Goal: Use online tool/utility: Utilize a website feature to perform a specific function

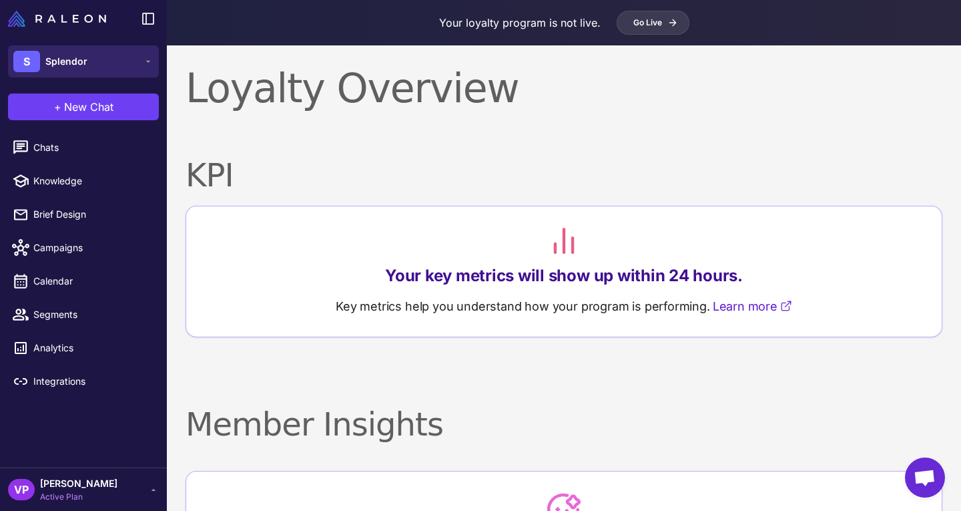
click at [104, 68] on button "S Splendor" at bounding box center [83, 61] width 151 height 32
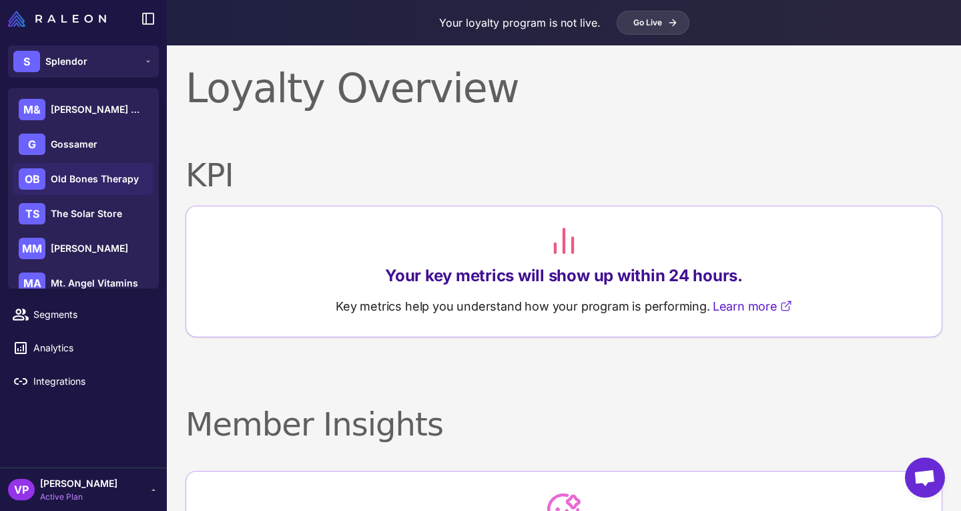
click at [118, 176] on span "Old Bones Therapy" at bounding box center [95, 179] width 88 height 15
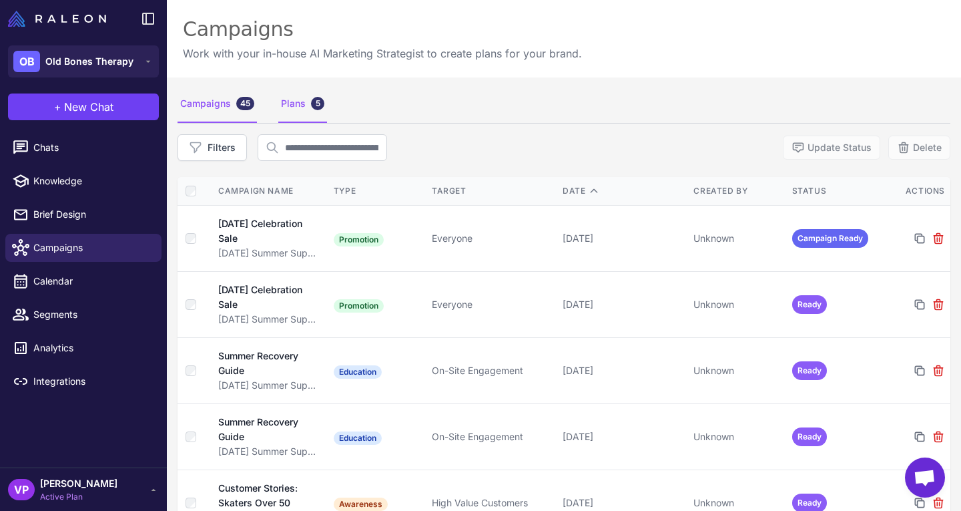
click at [306, 99] on div "Plans 5" at bounding box center [302, 103] width 49 height 37
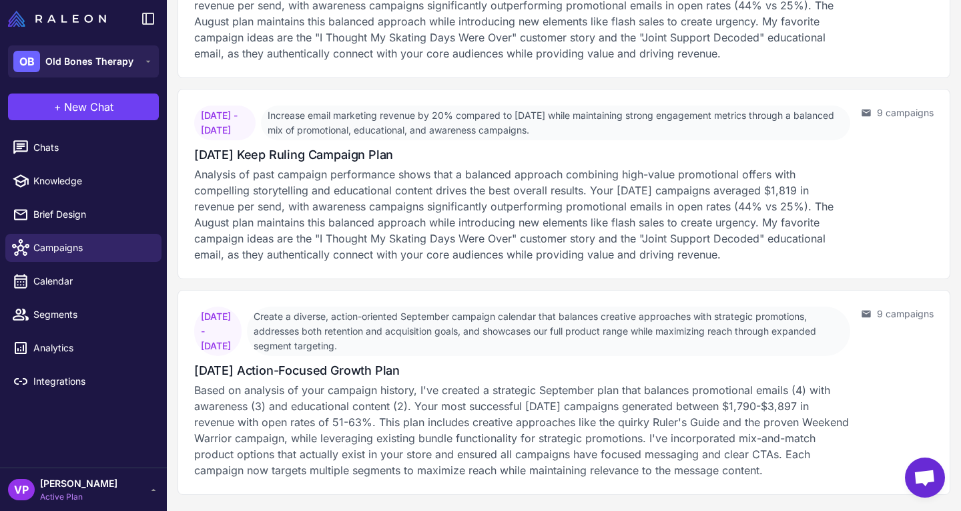
scroll to position [616, 0]
click at [570, 368] on div "[DATE] Action-Focused Growth Plan" at bounding box center [522, 370] width 656 height 18
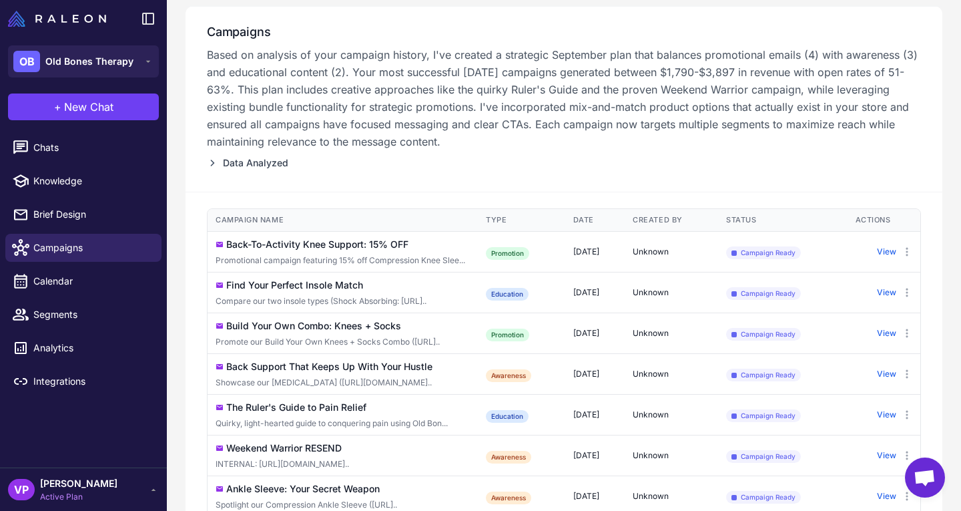
scroll to position [363, 0]
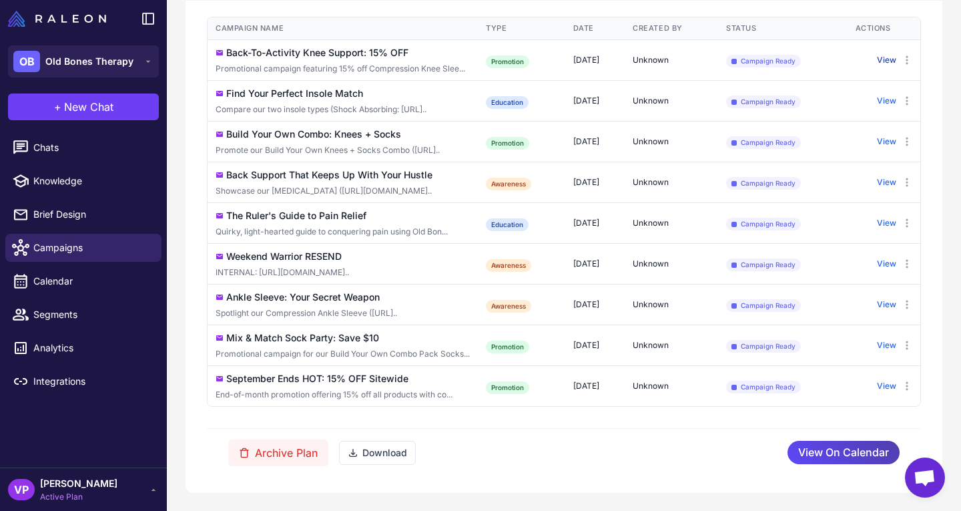
click at [877, 57] on button "View" at bounding box center [886, 60] width 19 height 12
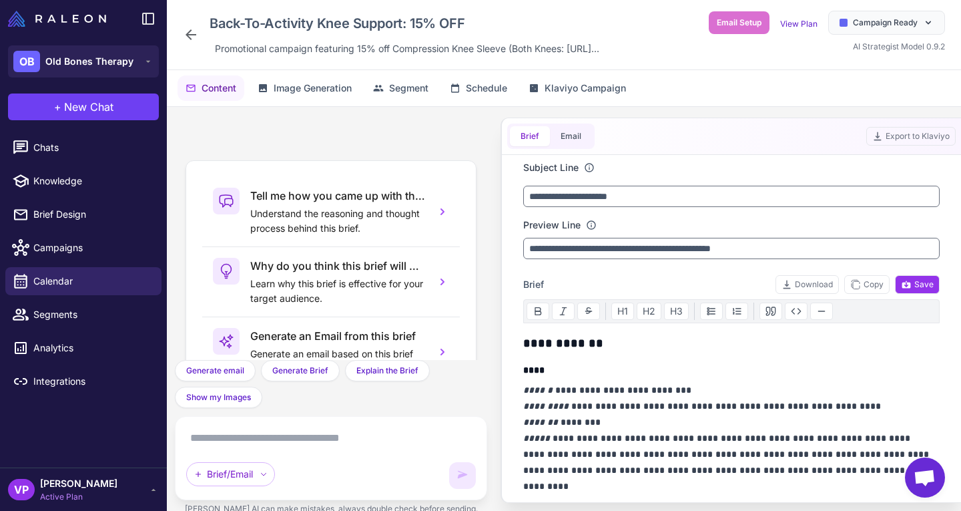
scroll to position [129, 0]
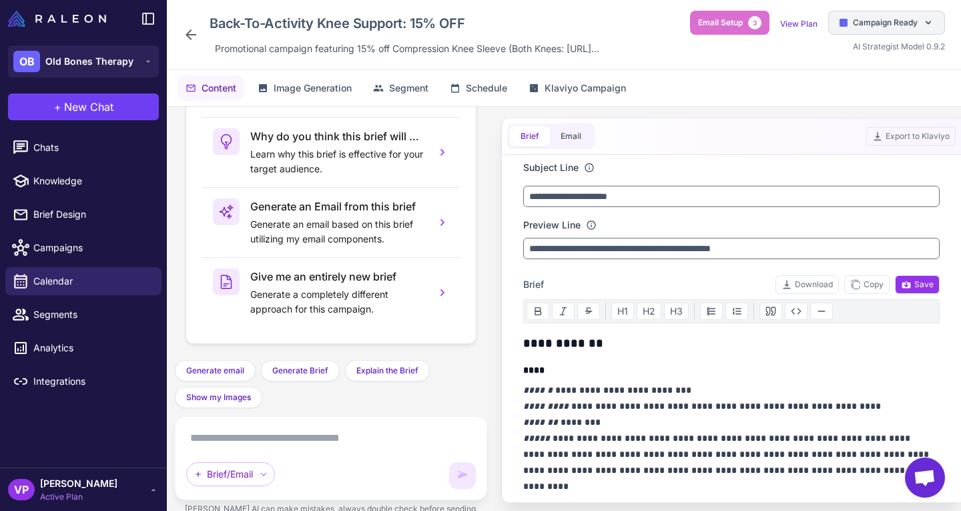
click at [907, 29] on span "Campaign Ready" at bounding box center [885, 23] width 65 height 12
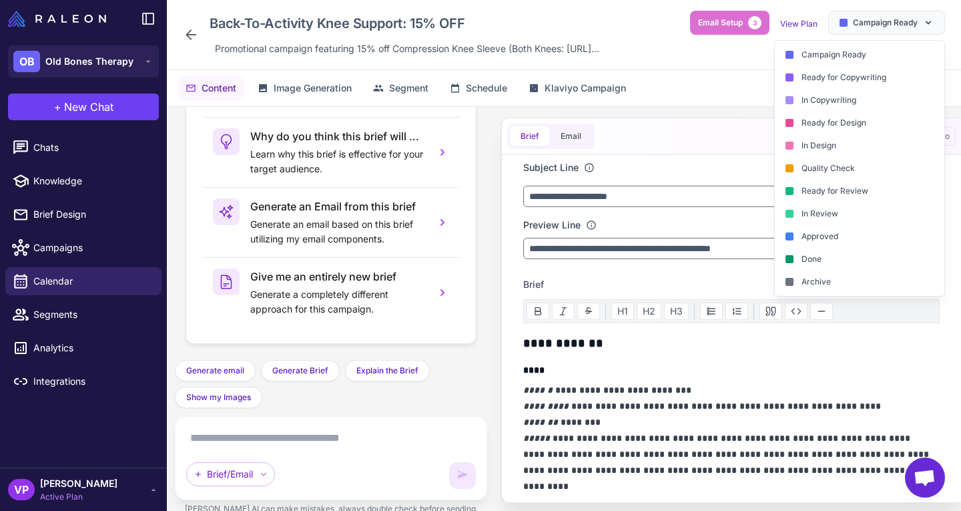
click at [629, 70] on div "Back-To-Activity Knee Support: 15% OFF Promotional campaign featuring 15% off C…" at bounding box center [564, 35] width 794 height 70
click at [408, 444] on textarea at bounding box center [331, 437] width 290 height 21
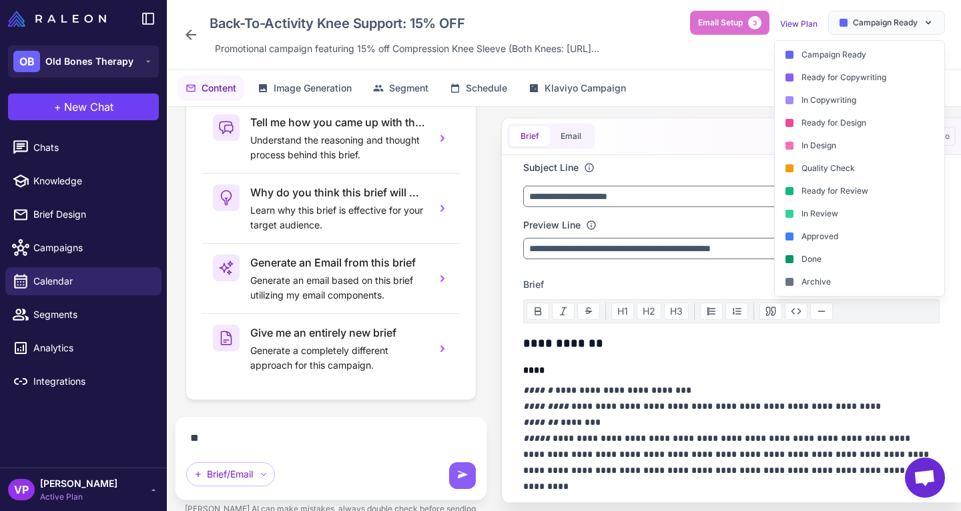
scroll to position [73, 0]
paste textarea "**********"
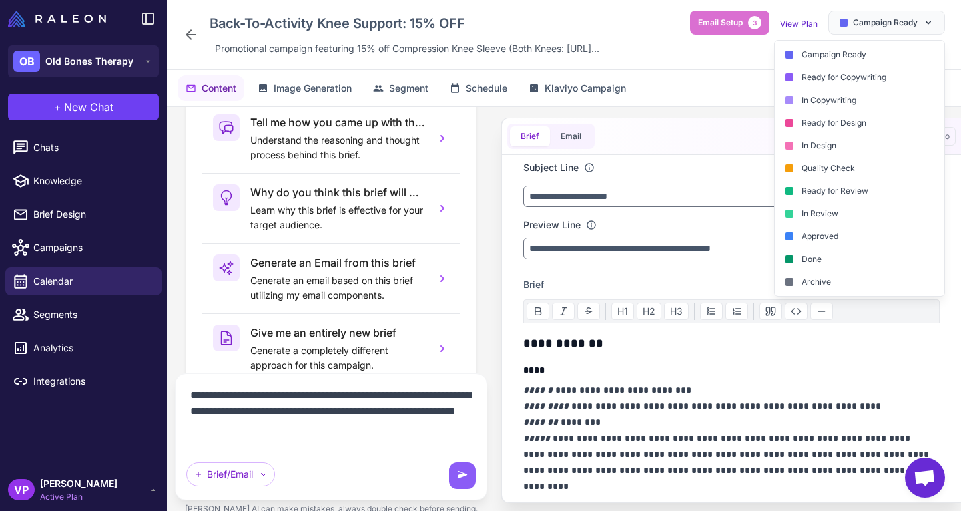
scroll to position [116, 0]
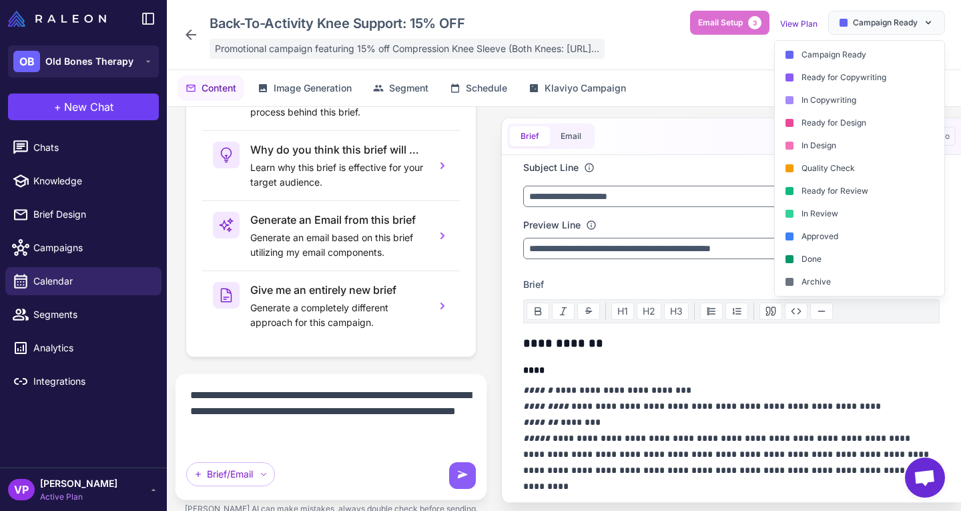
type textarea "**********"
click at [464, 482] on icon at bounding box center [462, 475] width 13 height 13
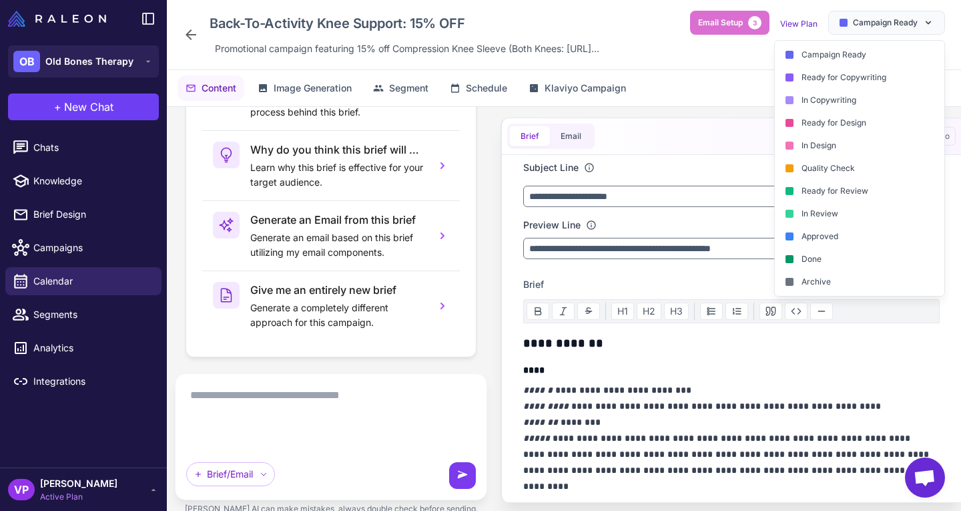
scroll to position [0, 0]
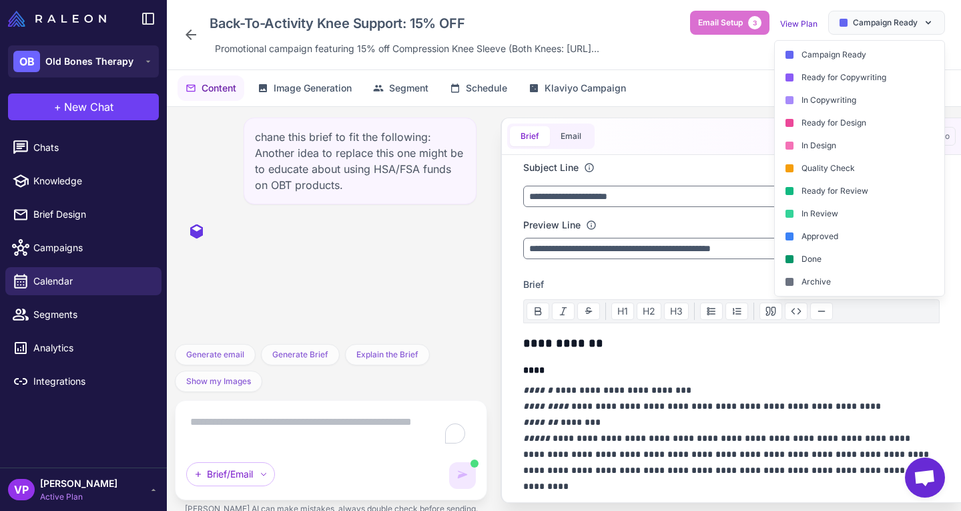
click at [358, 428] on textarea "To enrich screen reader interactions, please activate Accessibility in Grammarl…" at bounding box center [331, 429] width 290 height 37
click at [874, 29] on span "Campaign Ready" at bounding box center [885, 23] width 65 height 12
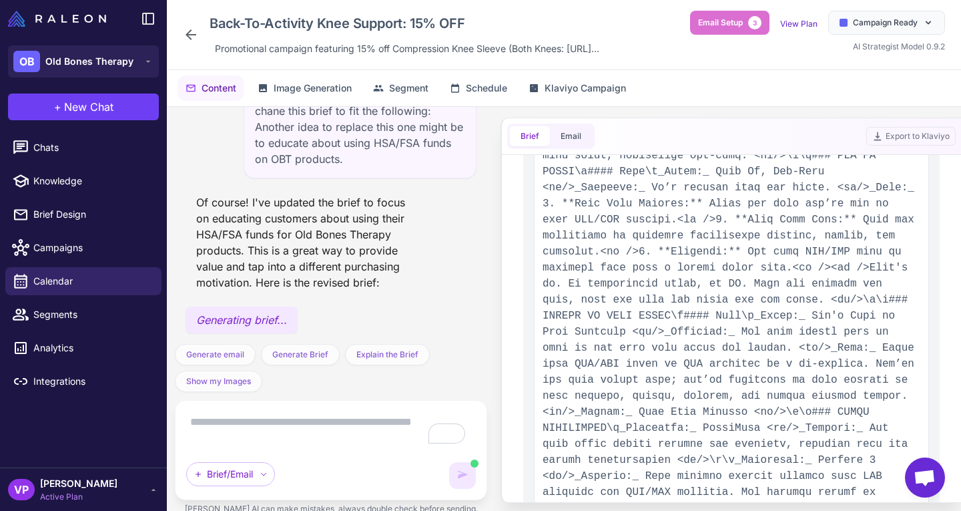
scroll to position [547, 0]
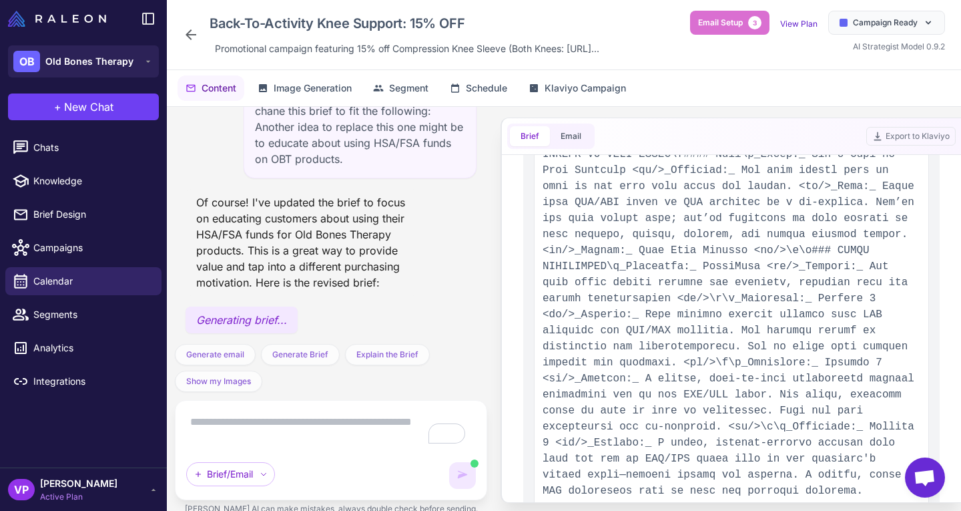
type input "**********"
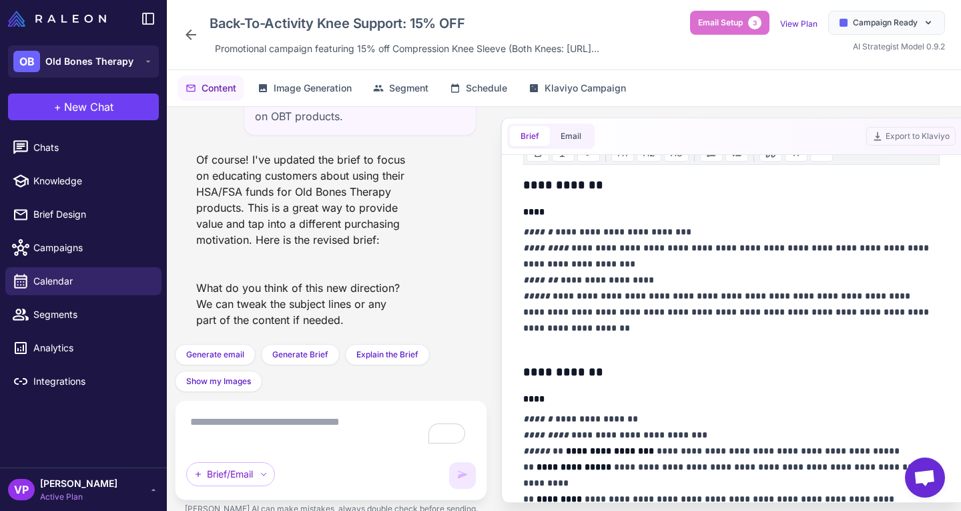
scroll to position [166, 0]
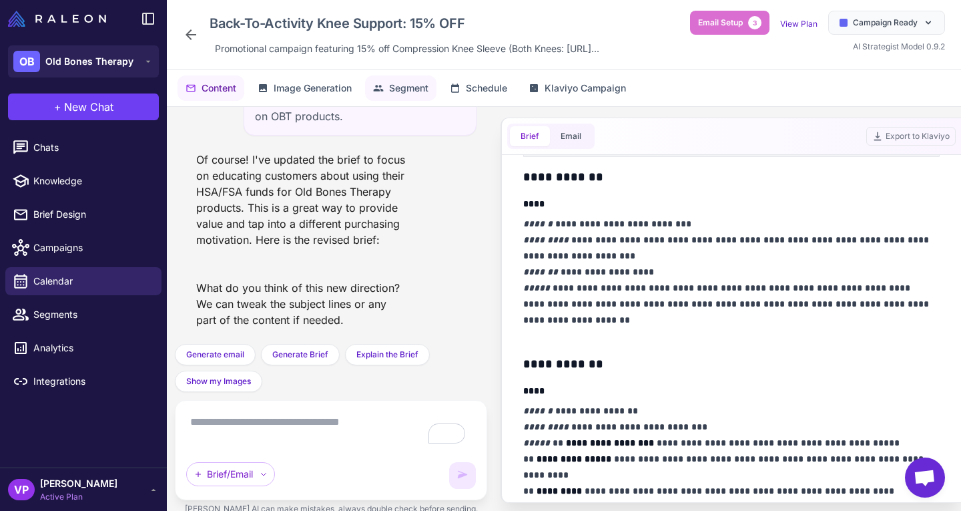
click at [408, 95] on span "Segment" at bounding box center [408, 88] width 39 height 15
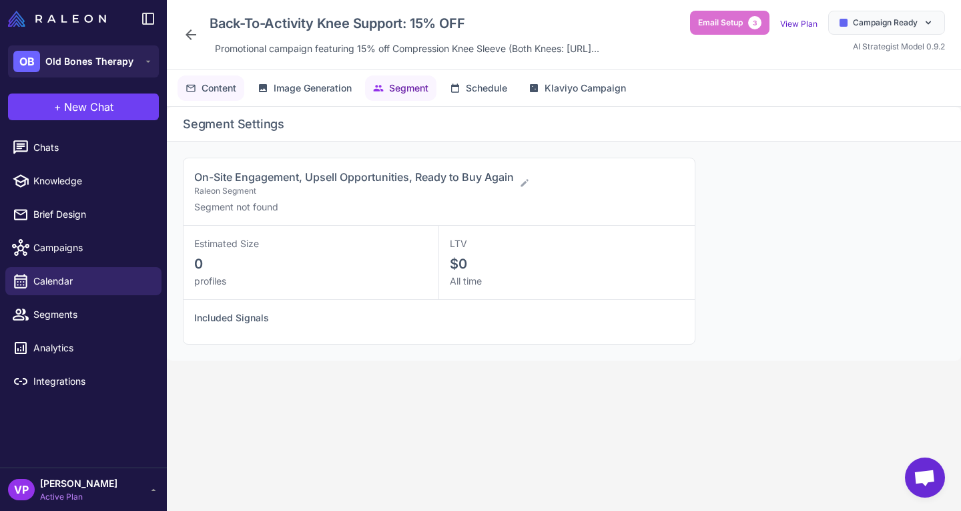
click at [207, 95] on span "Content" at bounding box center [219, 88] width 35 height 15
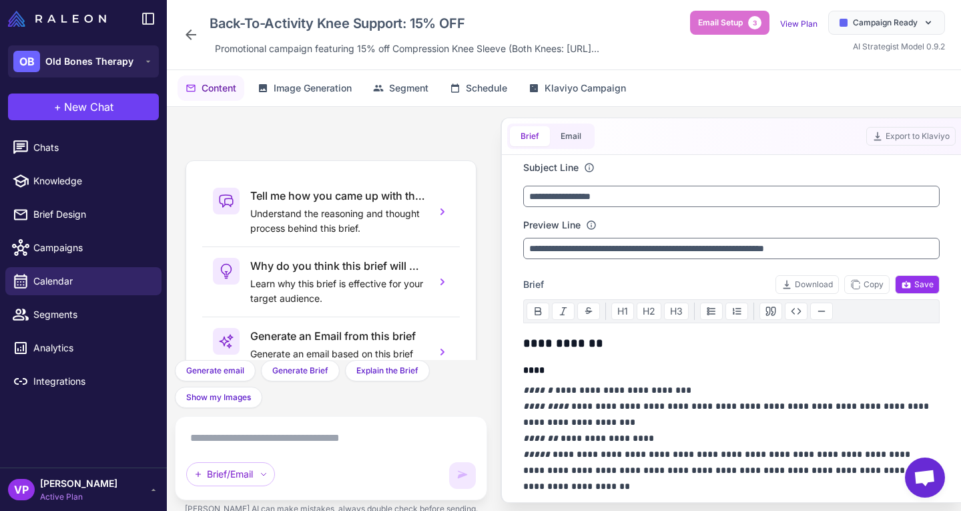
scroll to position [129, 0]
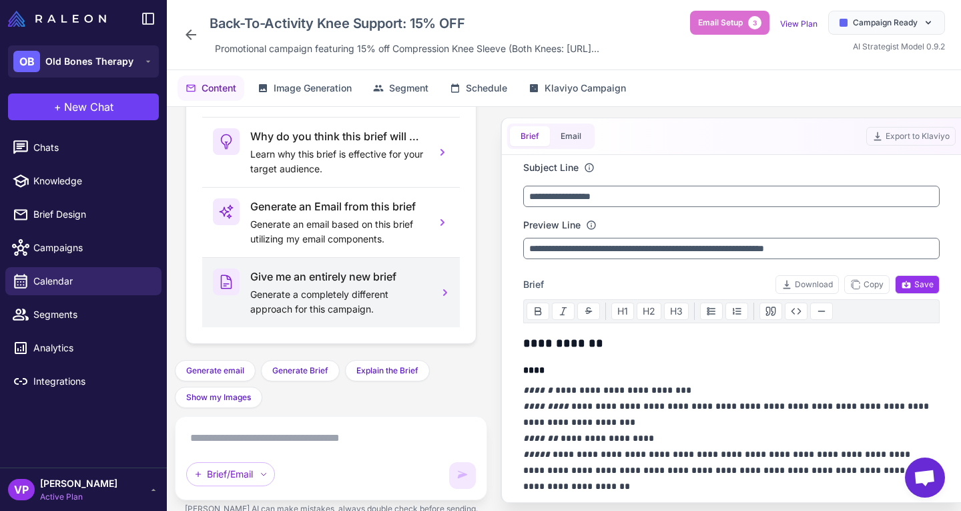
click at [357, 308] on p "Generate a completely different approach for this campaign." at bounding box center [337, 301] width 175 height 29
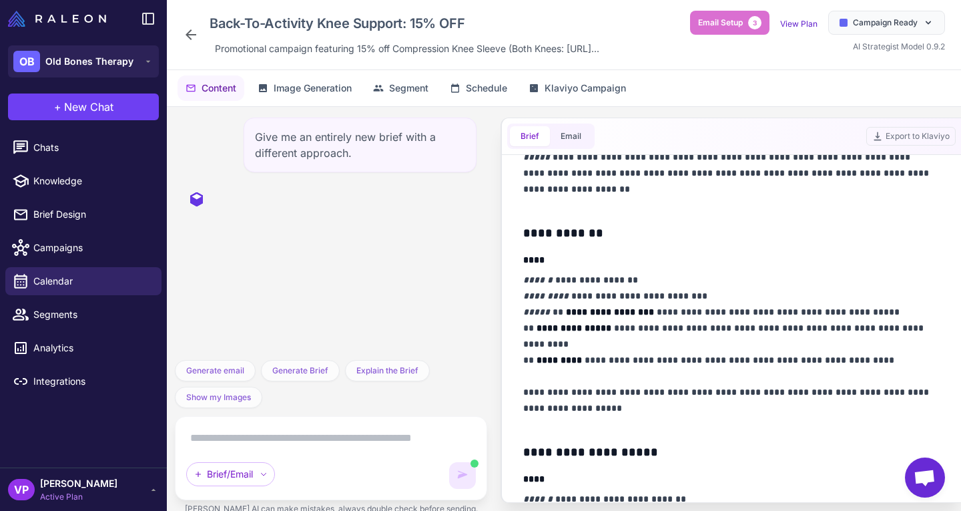
scroll to position [329, 0]
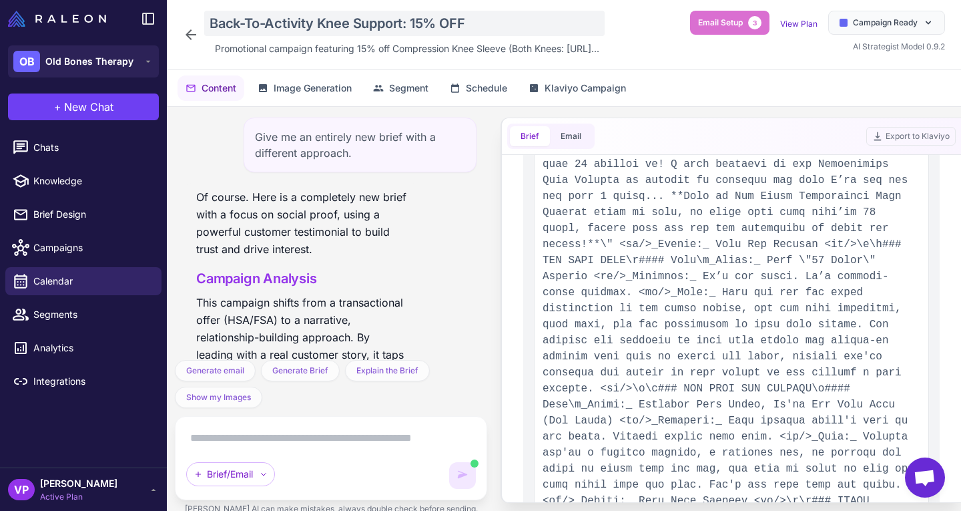
type input "**********"
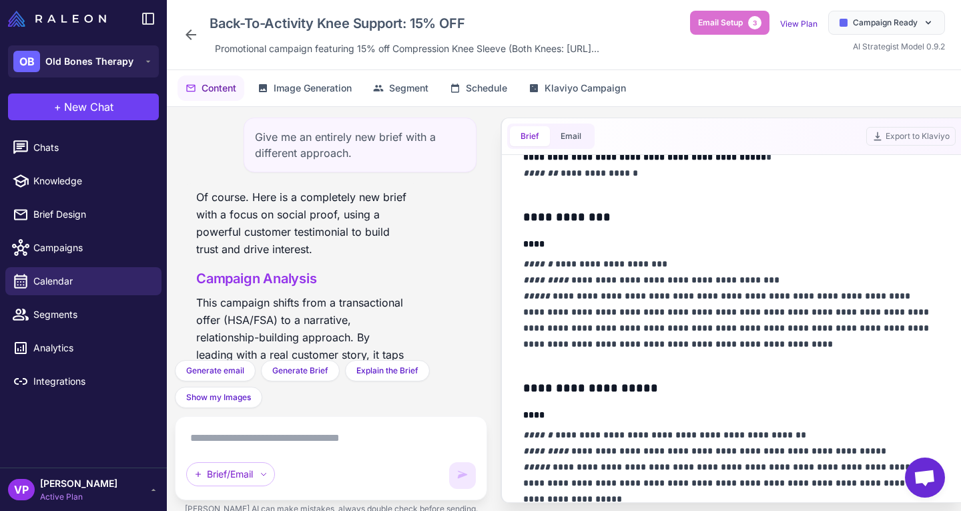
scroll to position [0, 0]
